Goal: Information Seeking & Learning: Compare options

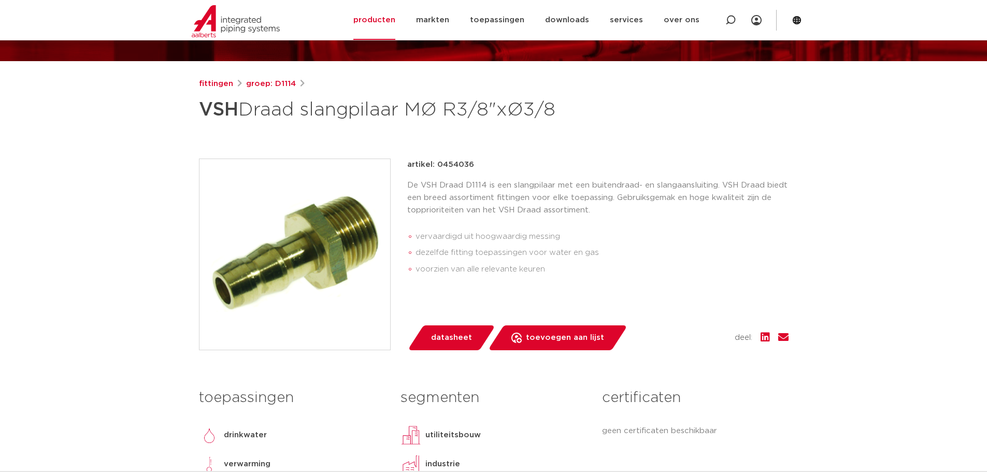
scroll to position [104, 0]
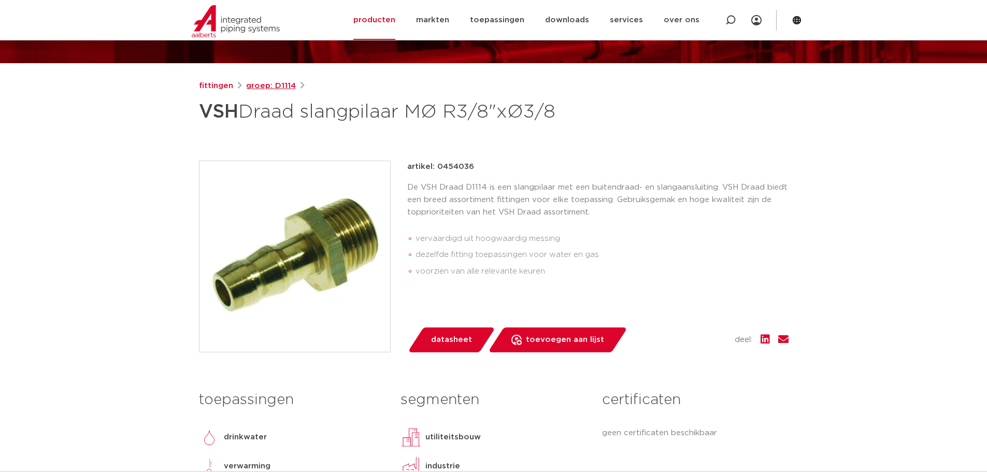
click at [273, 86] on link "groep: D1114" at bounding box center [271, 86] width 50 height 12
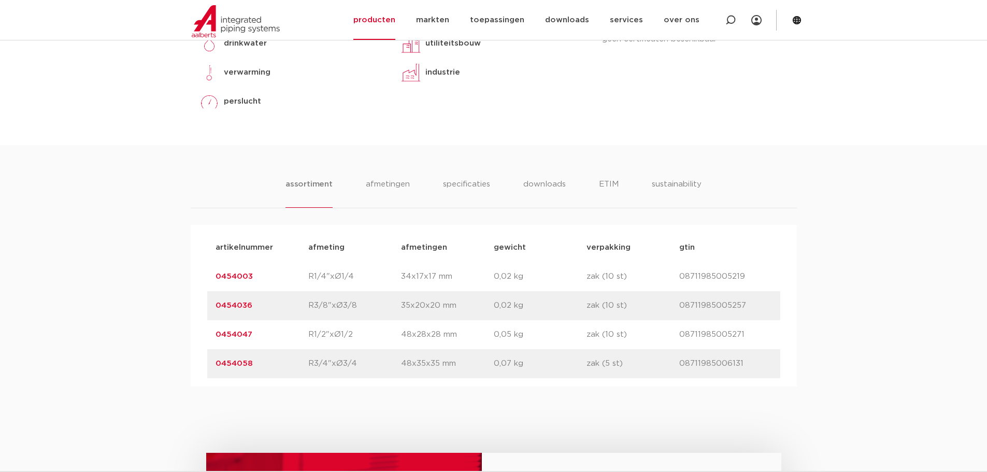
scroll to position [570, 0]
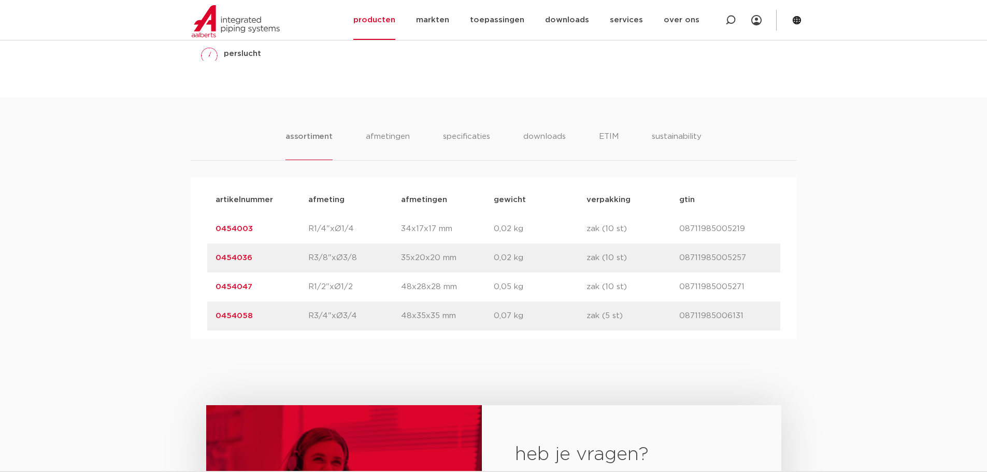
click at [232, 288] on link "0454047" at bounding box center [234, 287] width 37 height 8
click at [238, 261] on link "0454036" at bounding box center [234, 258] width 37 height 8
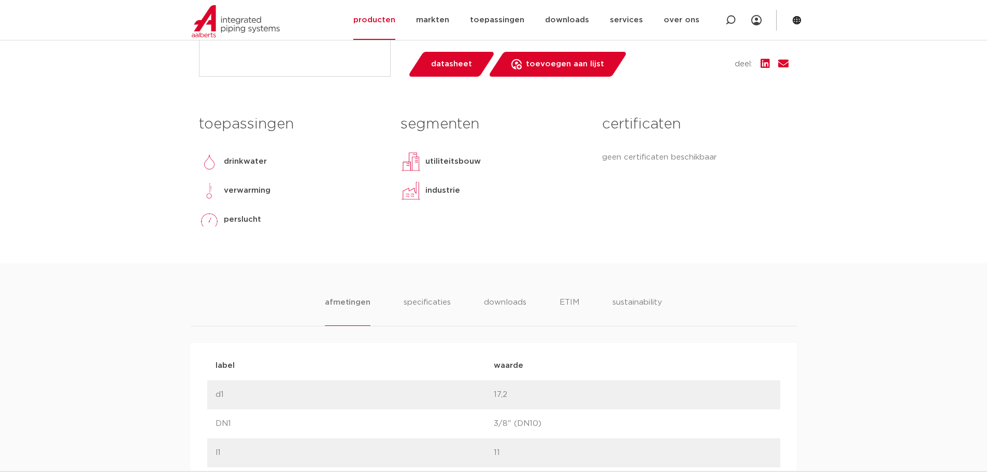
scroll to position [518, 0]
